Goal: Find specific page/section: Find specific page/section

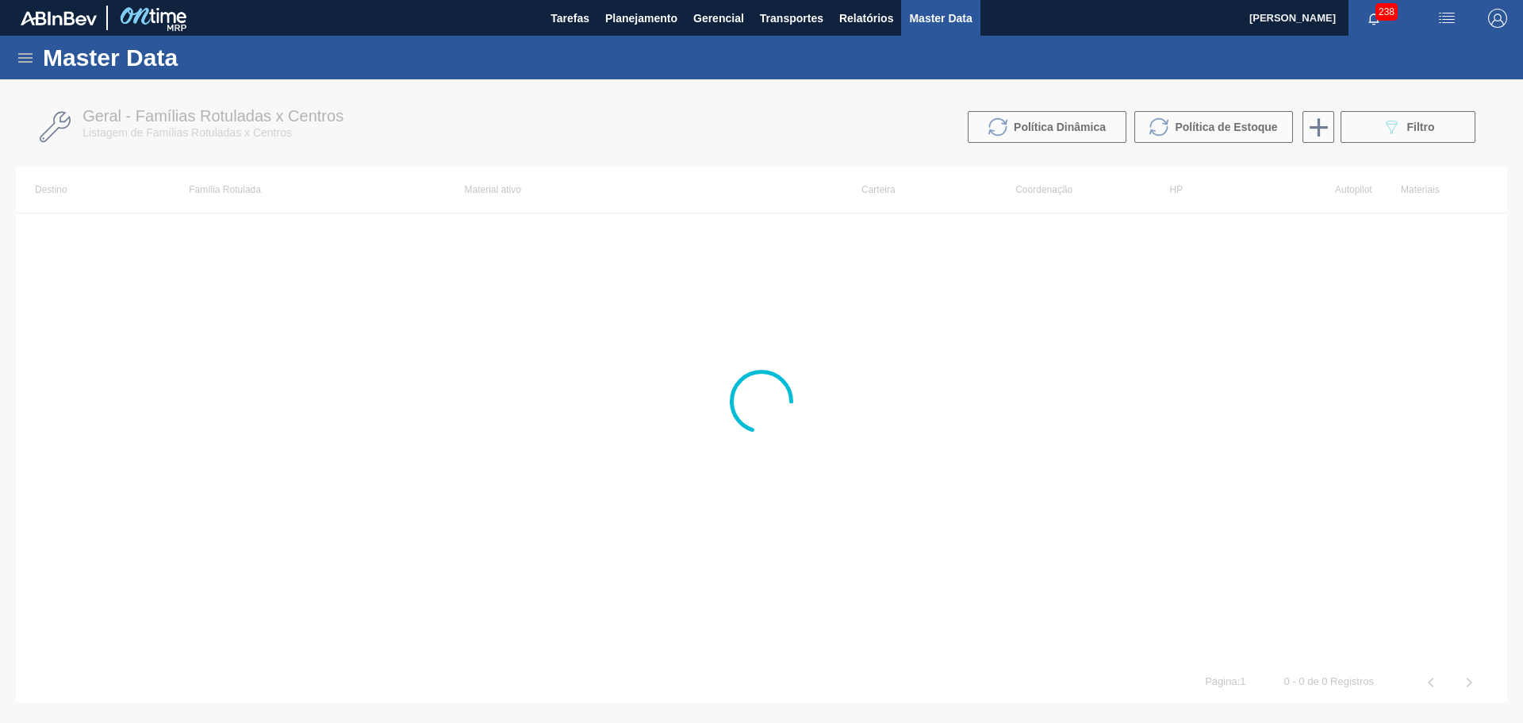
click at [25, 59] on icon at bounding box center [25, 57] width 19 height 19
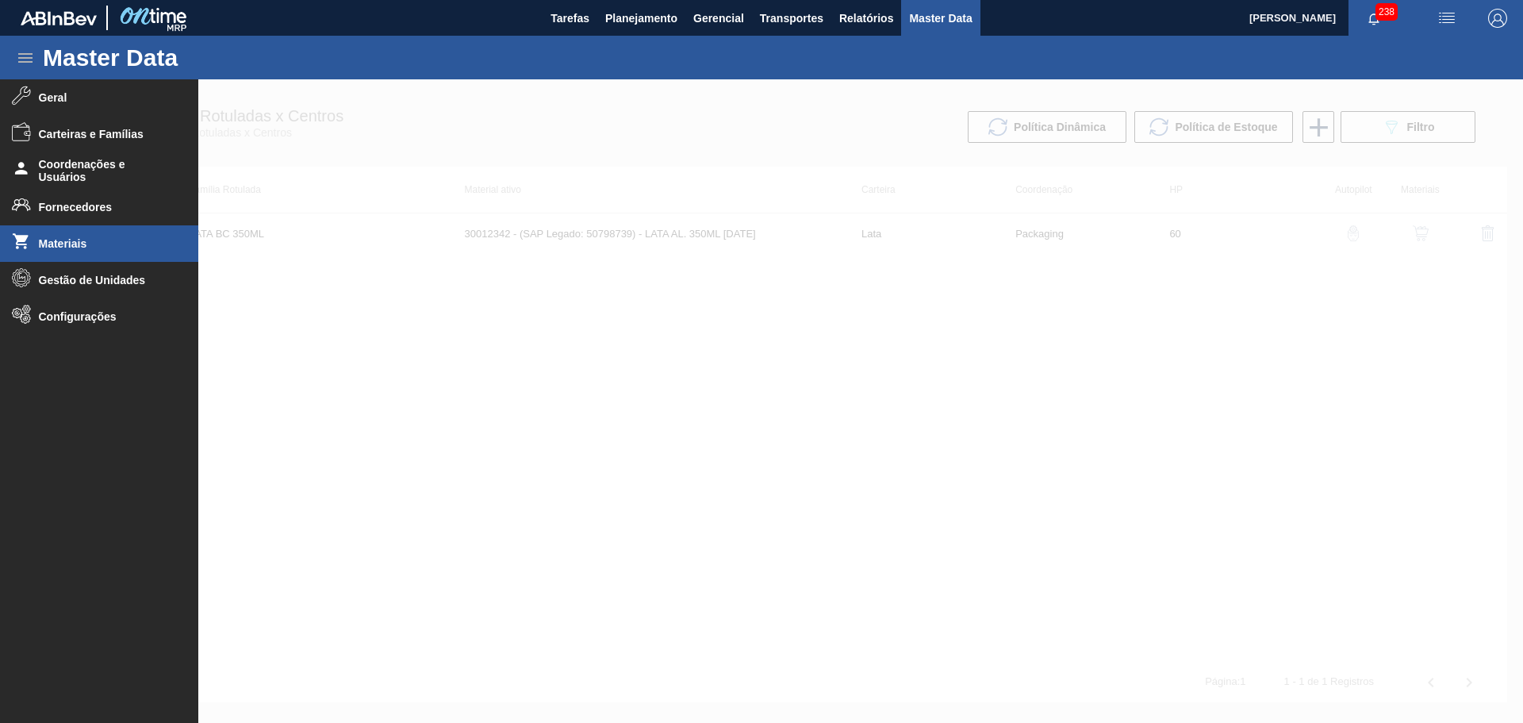
click at [59, 248] on span "Materiais" at bounding box center [104, 243] width 131 height 13
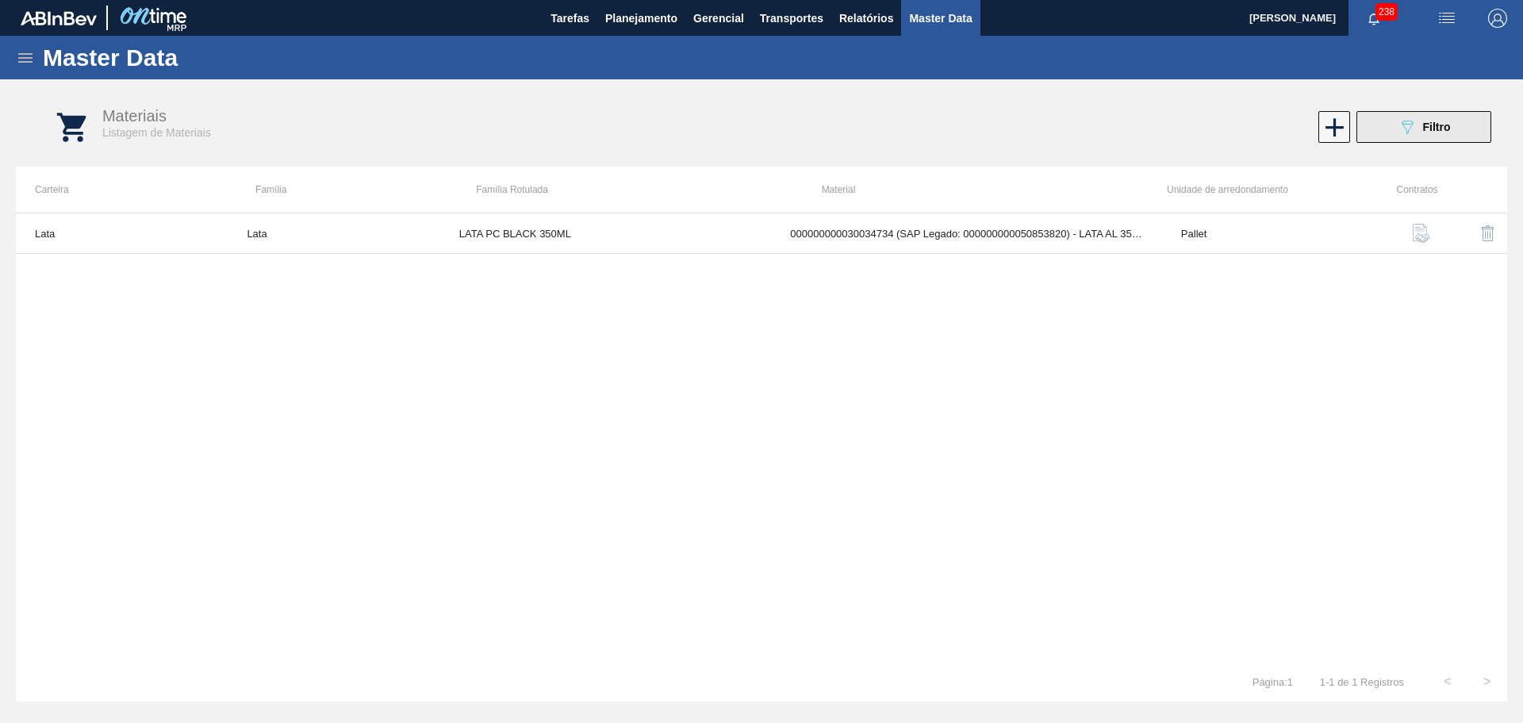
click at [1463, 112] on button "089F7B8B-B2A5-4AFE-B5C0-19BA573D28AC Filtro" at bounding box center [1424, 127] width 135 height 32
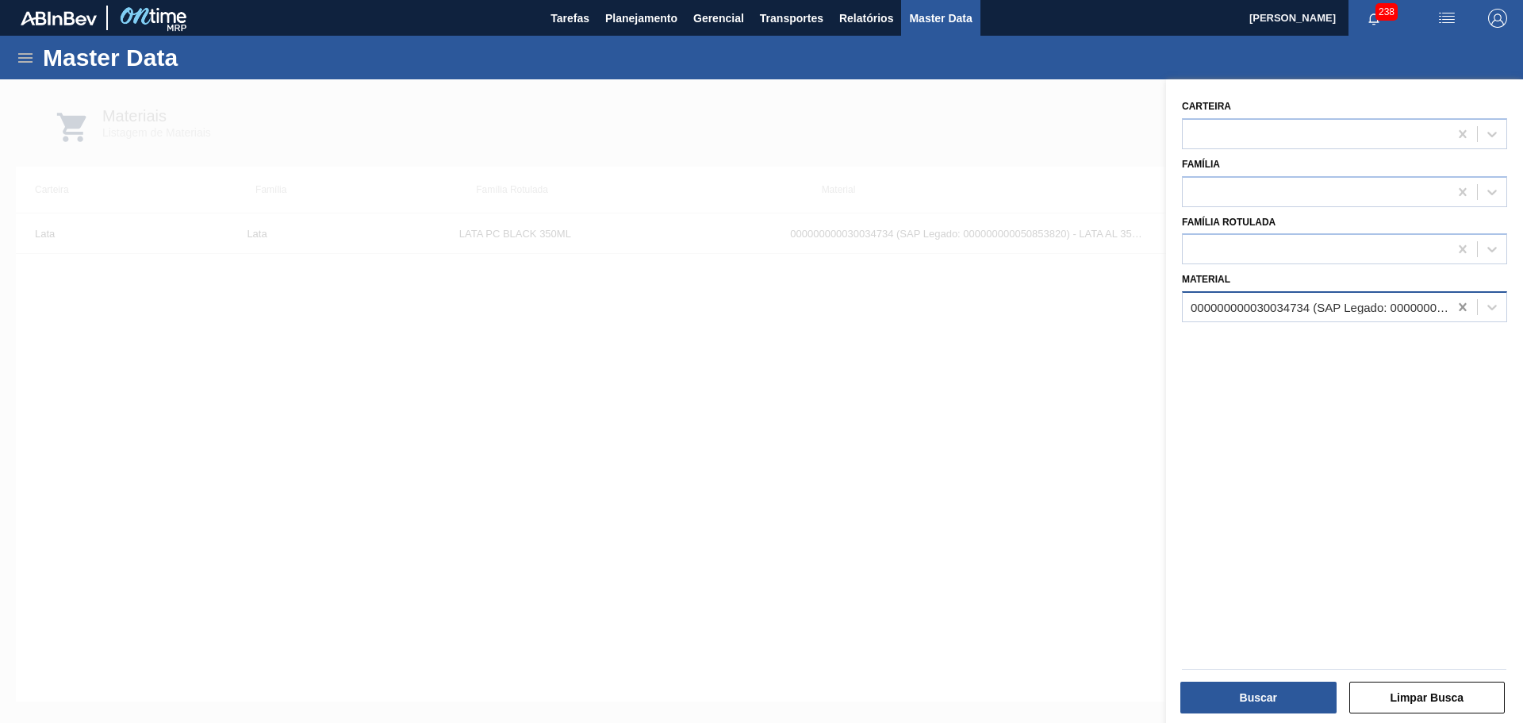
click at [1467, 310] on icon at bounding box center [1463, 307] width 16 height 16
paste input "30005676"
type input "30005676"
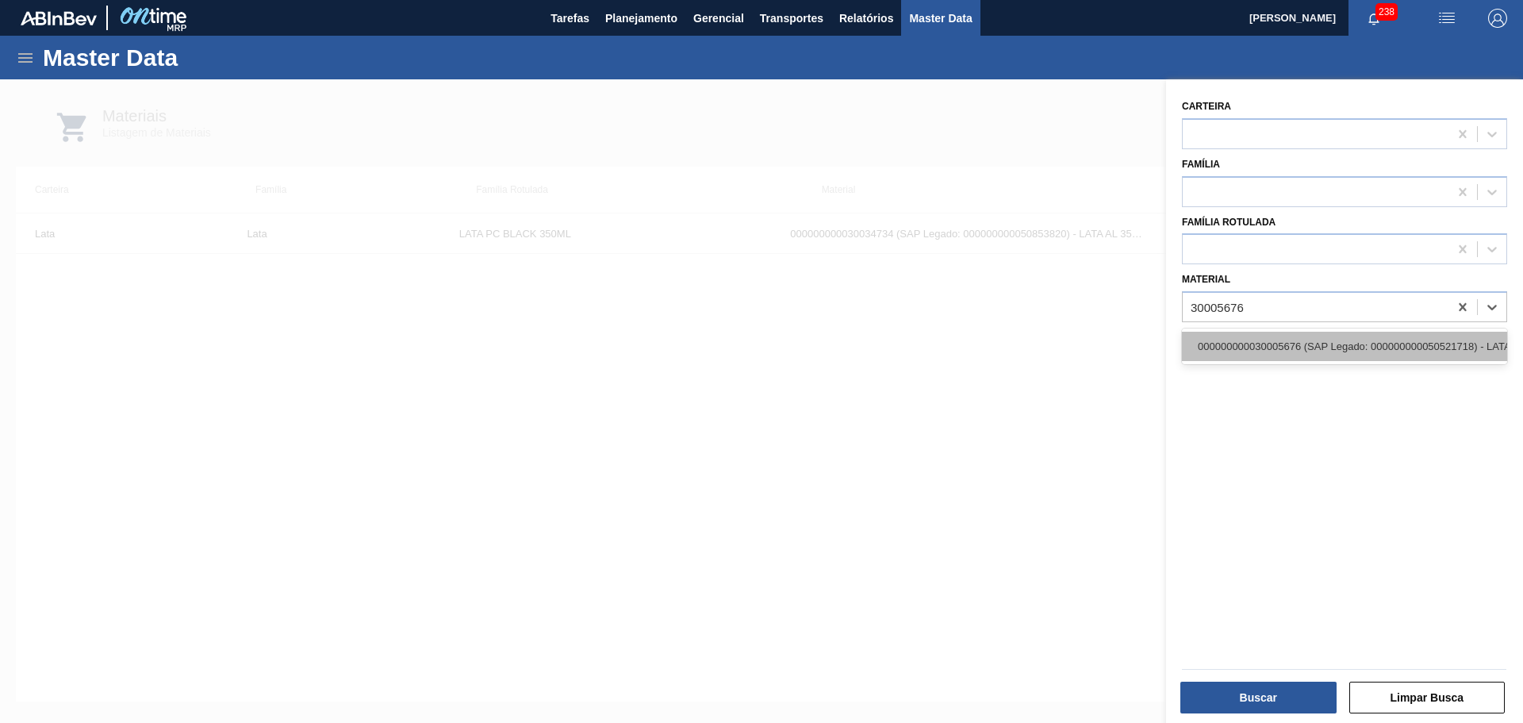
click at [1334, 339] on div "000000000030005676 (SAP Legado: 000000000050521718) - LATA 350ML SLEEK [US_STAT…" at bounding box center [1344, 346] width 325 height 29
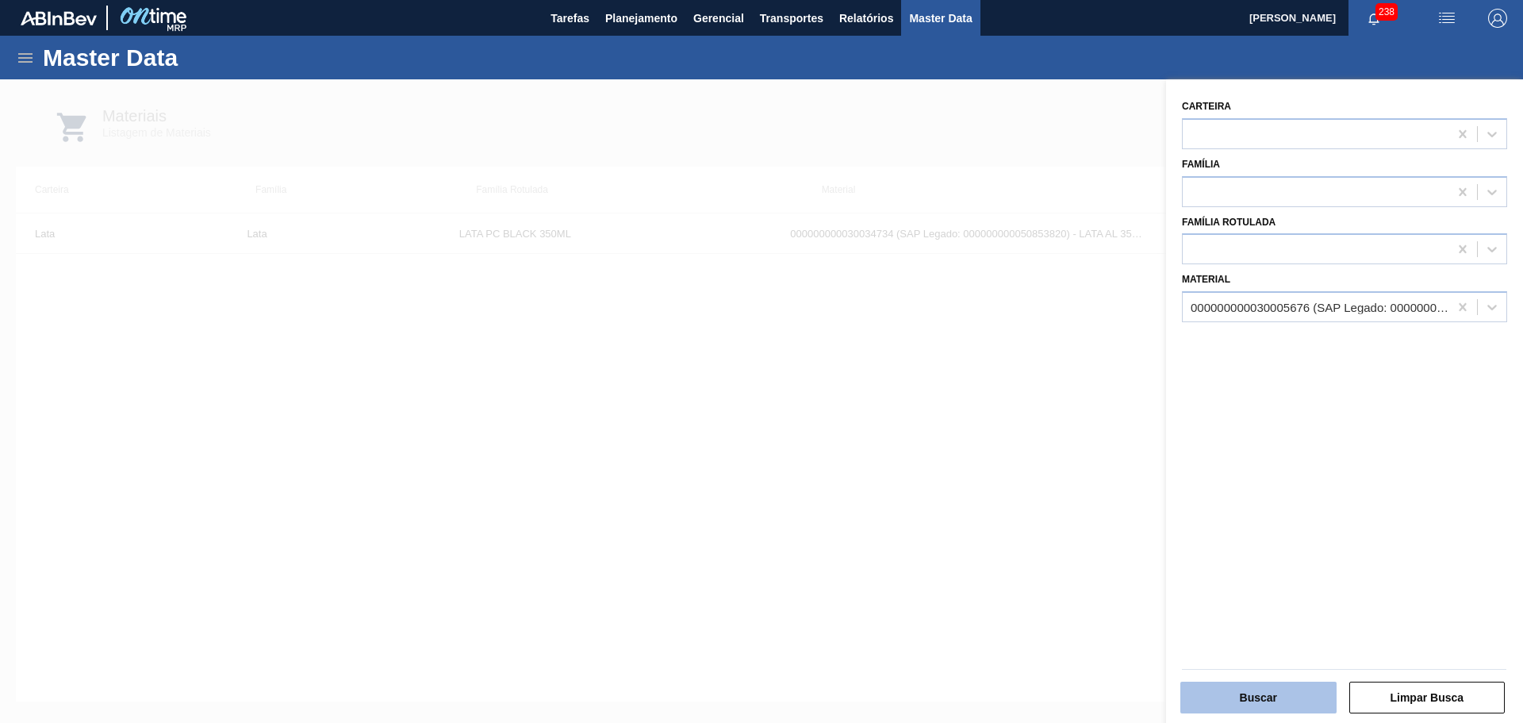
click at [1278, 699] on button "Buscar" at bounding box center [1259, 698] width 156 height 32
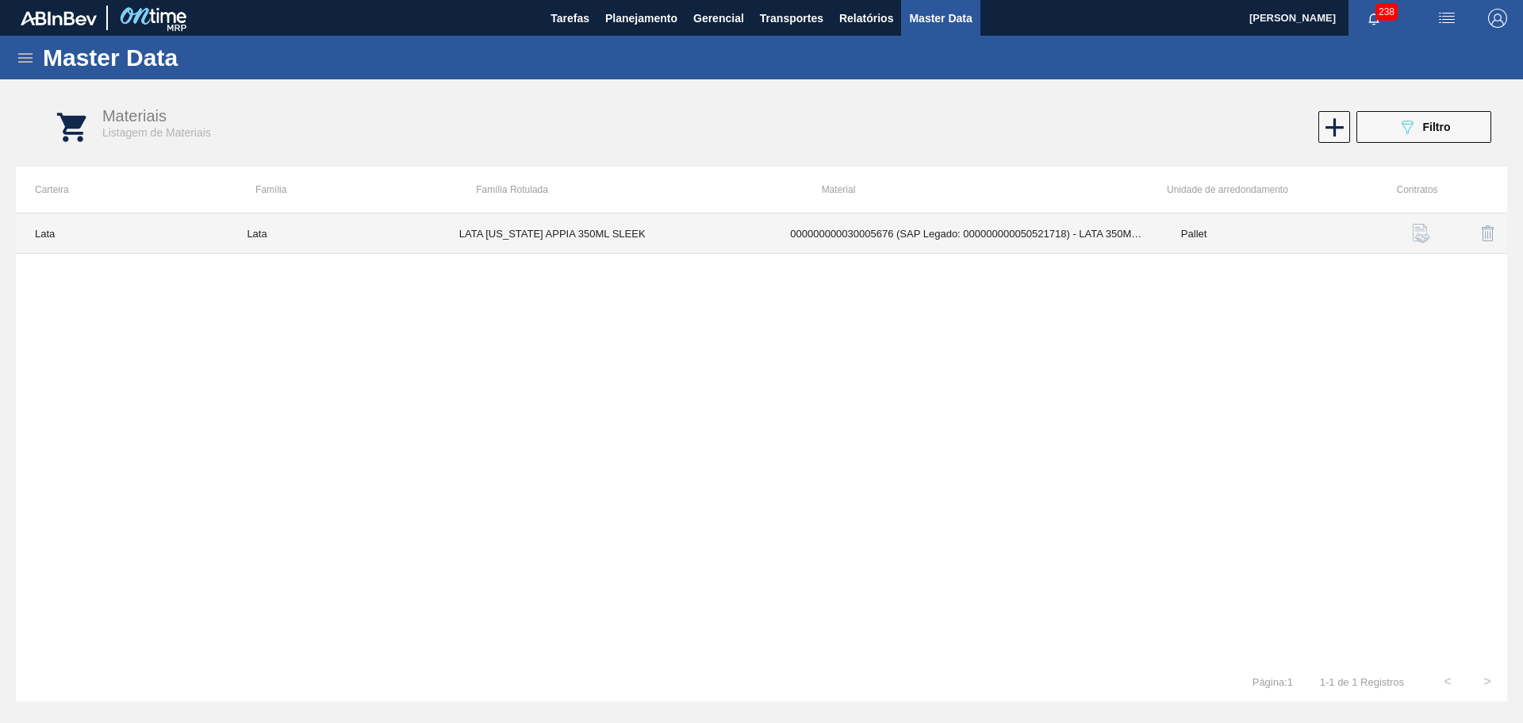
click at [911, 233] on td "000000000030005676 (SAP Legado: 000000000050521718) - LATA 350ML SLEEK [US_STAT…" at bounding box center [966, 233] width 391 height 40
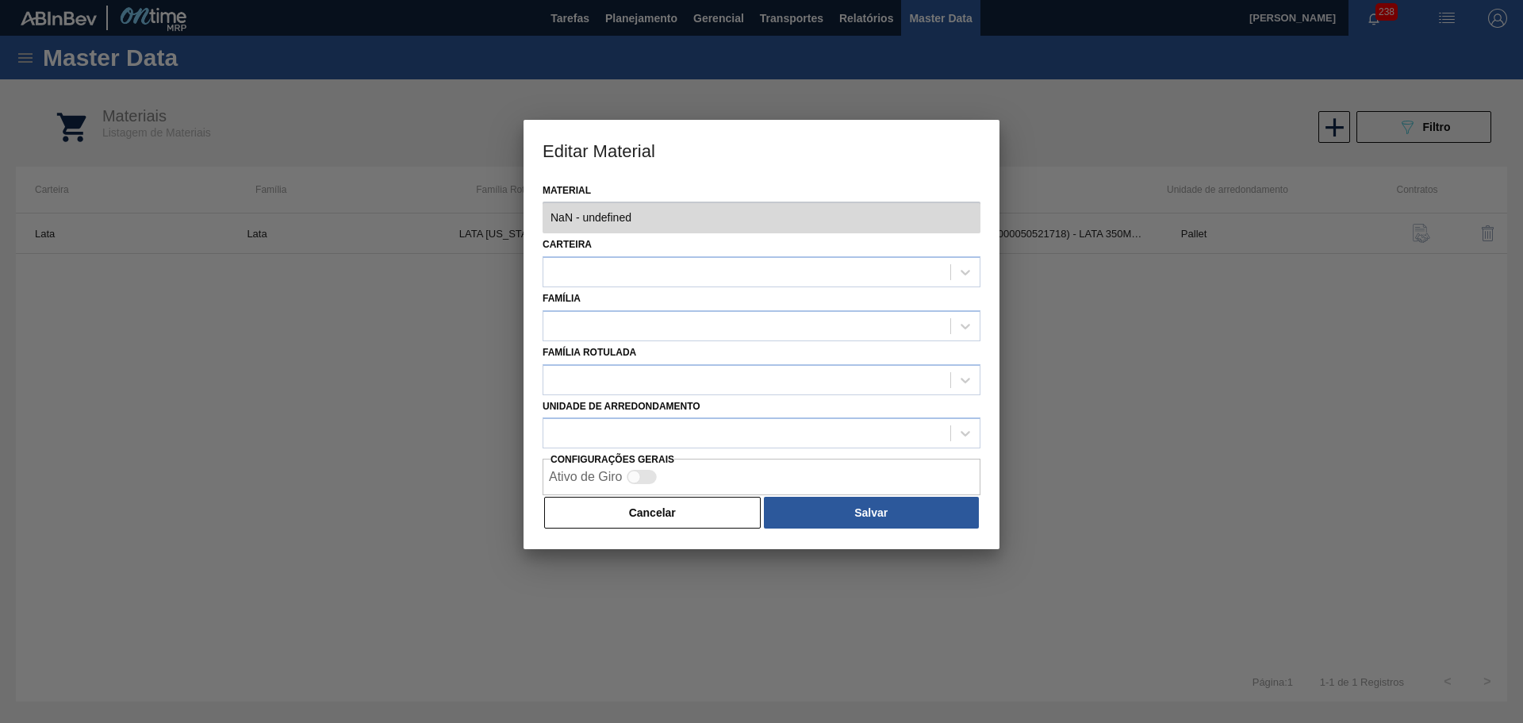
type input "30005676 - 000000000030005676 (SAP Legado: 000000000050521718) - LATA 350ML SLE…"
click at [688, 523] on button "Cancelar" at bounding box center [652, 513] width 217 height 32
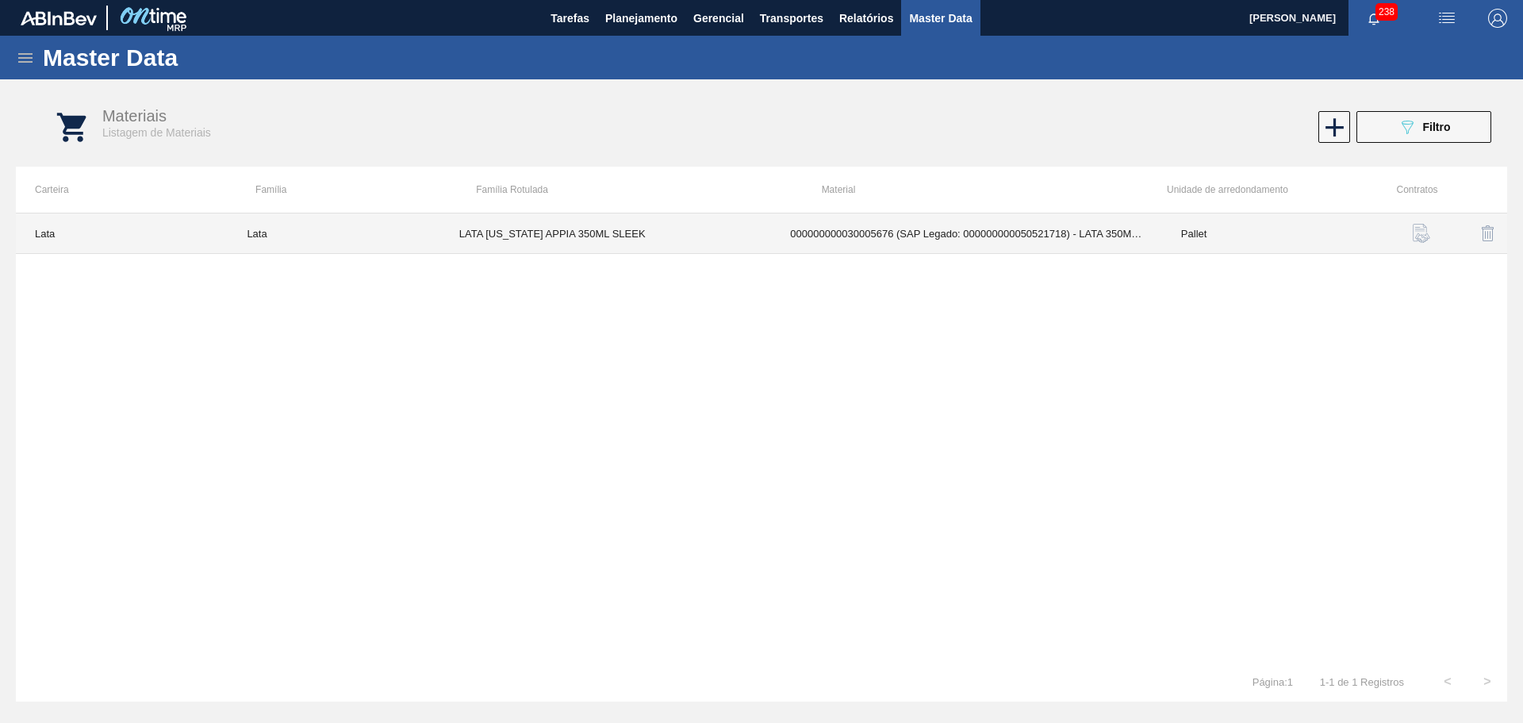
click at [1039, 241] on td "000000000030005676 (SAP Legado: 000000000050521718) - LATA 350ML SLEEK [US_STAT…" at bounding box center [966, 233] width 391 height 40
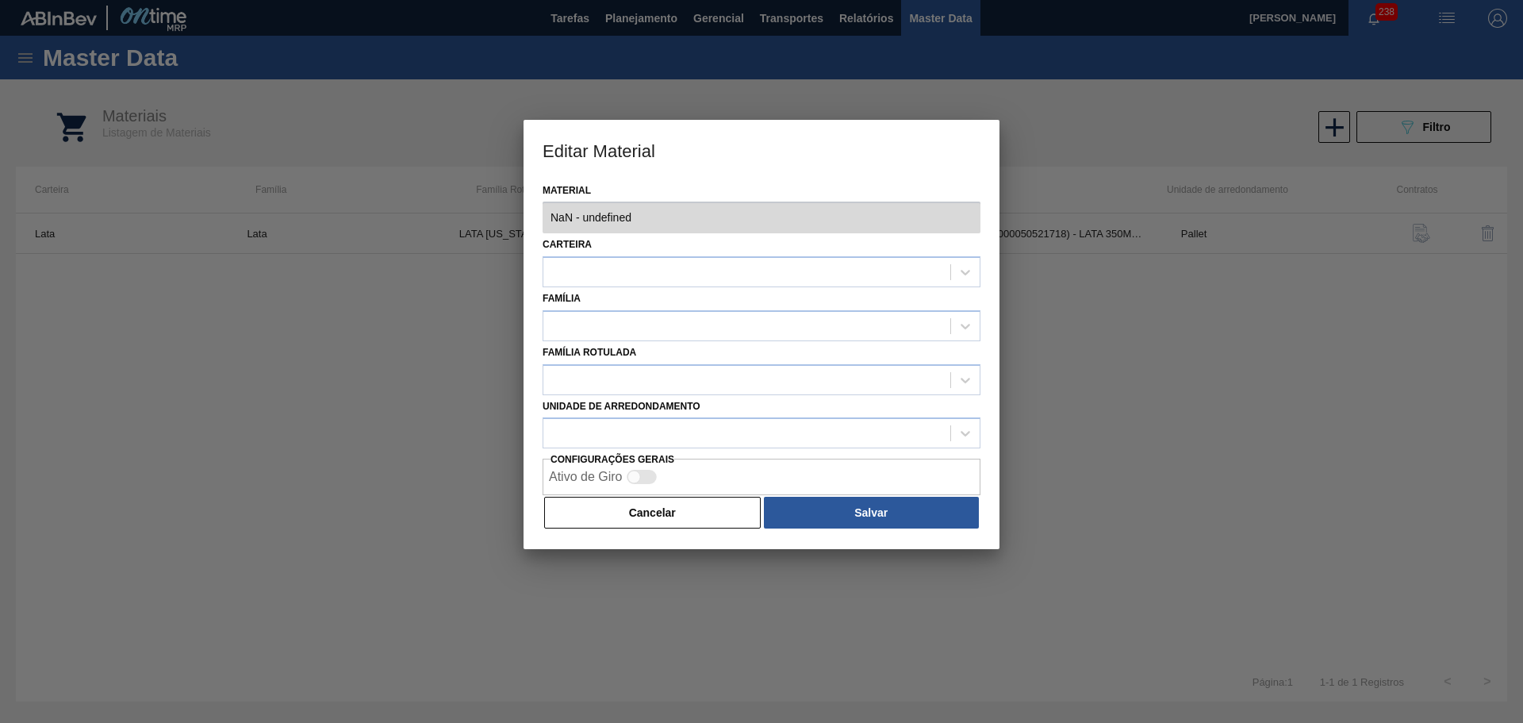
type input "30005676 - 000000000030005676 (SAP Legado: 000000000050521718) - LATA 350ML SLE…"
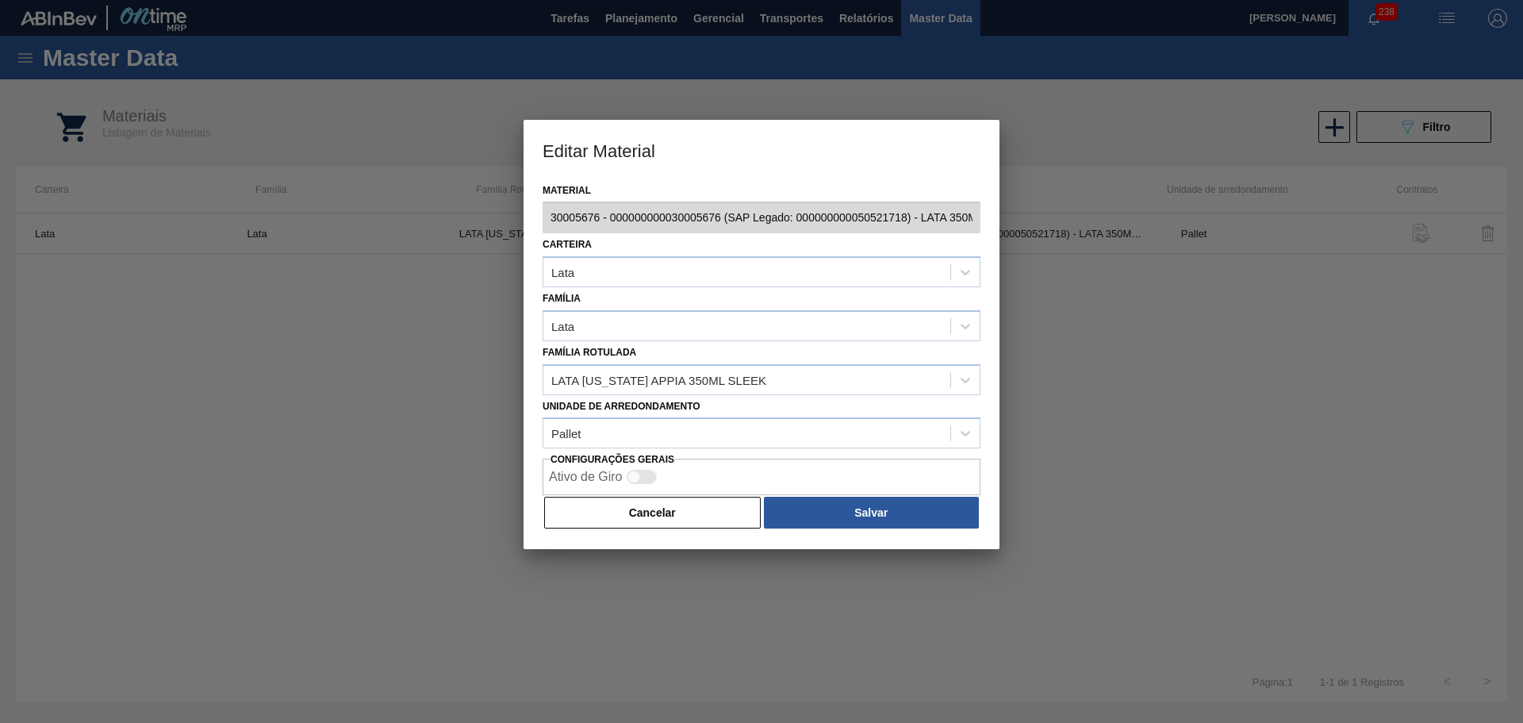
scroll to position [0, 152]
click at [1038, 226] on div "Editar Material Material 30005676 - 000000000030005676 (SAP Legado: 00000000005…" at bounding box center [761, 361] width 1523 height 723
click at [672, 508] on button "Cancelar" at bounding box center [652, 513] width 217 height 32
